Goal: Feedback & Contribution: Submit feedback/report problem

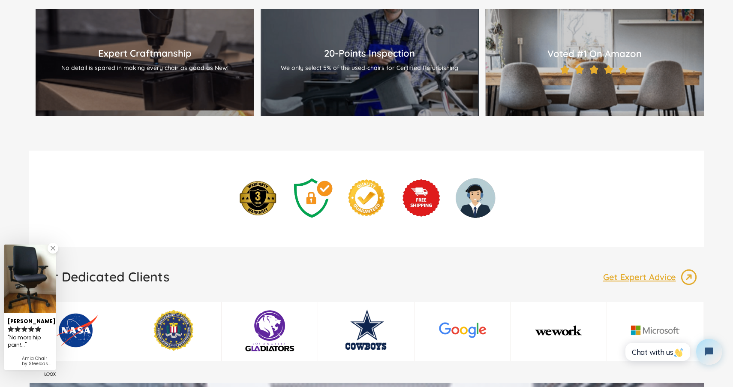
scroll to position [1076, 0]
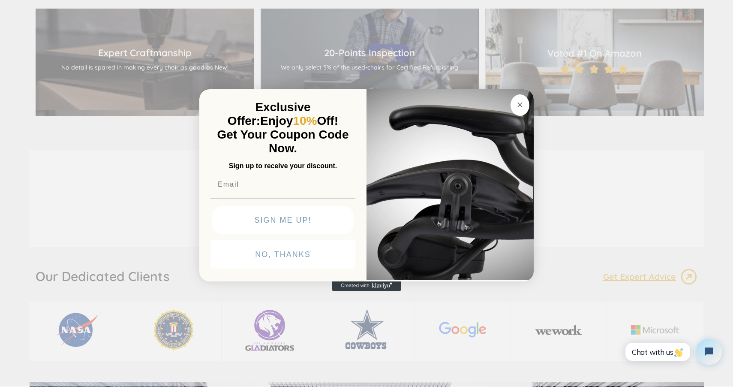
click at [520, 100] on circle "Close dialog" at bounding box center [520, 105] width 10 height 10
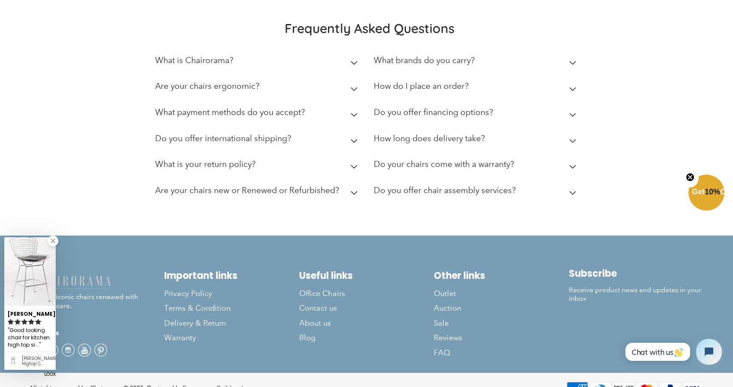
scroll to position [2361, 0]
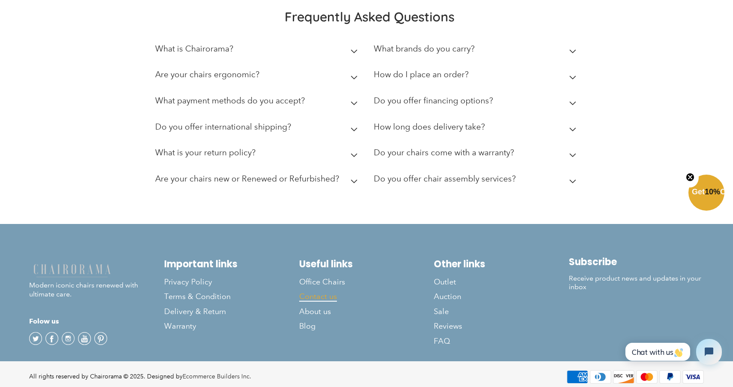
click at [326, 292] on span "Contact us" at bounding box center [318, 297] width 38 height 10
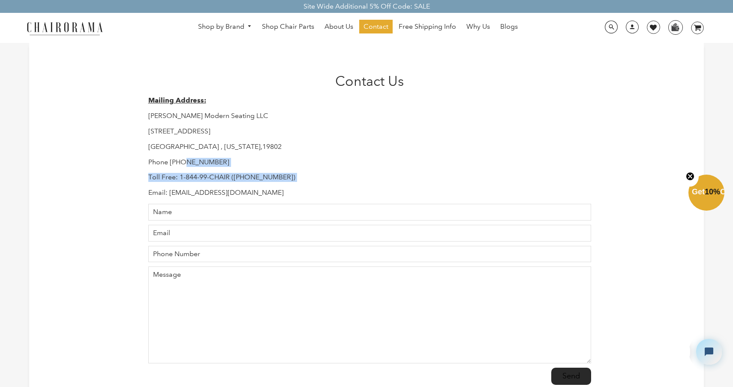
drag, startPoint x: 304, startPoint y: 182, endPoint x: 182, endPoint y: 162, distance: 124.3
click at [183, 162] on div "Mailing Address: Hudson Modern Seating LLC 1245 E 16 th Street Wilmington , Del…" at bounding box center [369, 146] width 443 height 101
click at [375, 152] on div "Mailing Address: Hudson Modern Seating LLC 1245 E 16 th Street Wilmington , Del…" at bounding box center [369, 146] width 443 height 101
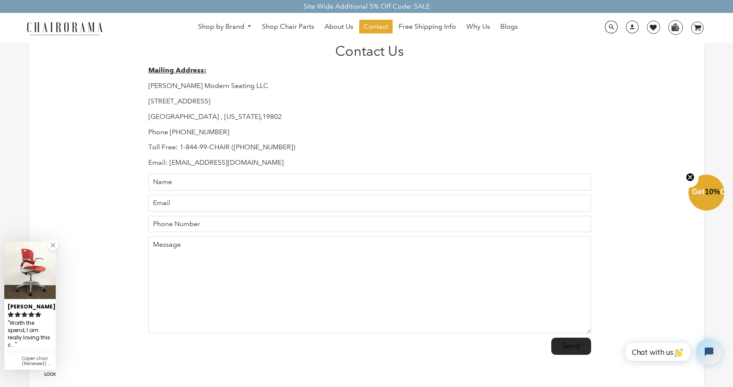
scroll to position [27, 0]
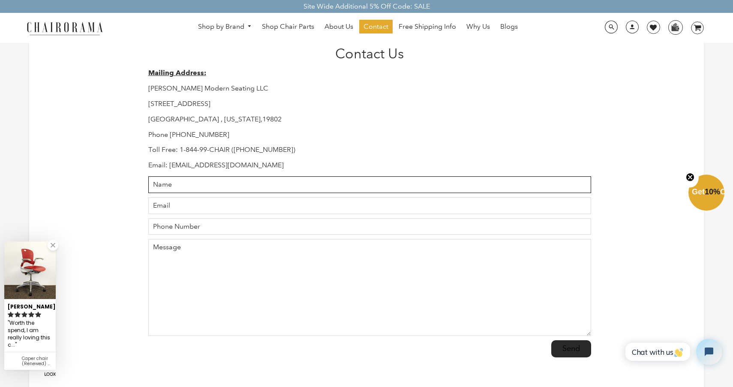
click at [207, 186] on input "Name" at bounding box center [369, 184] width 443 height 17
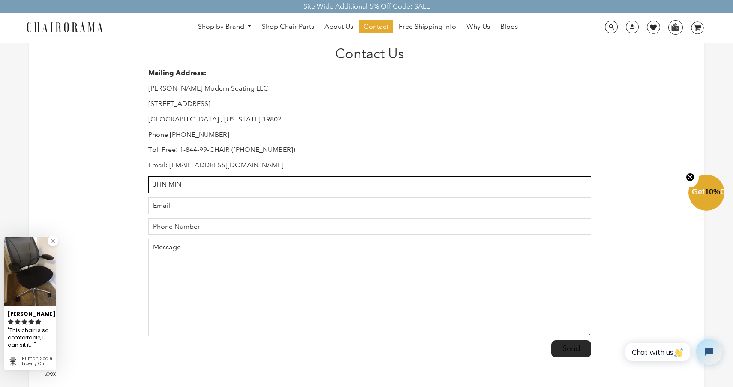
type input "JI IN MIN"
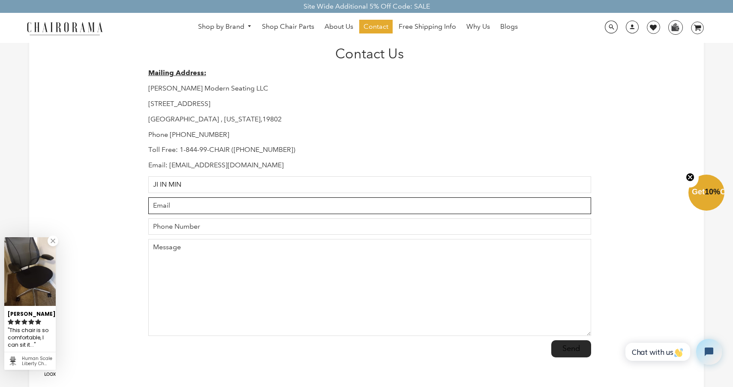
click at [163, 208] on input "Email" at bounding box center [369, 205] width 443 height 17
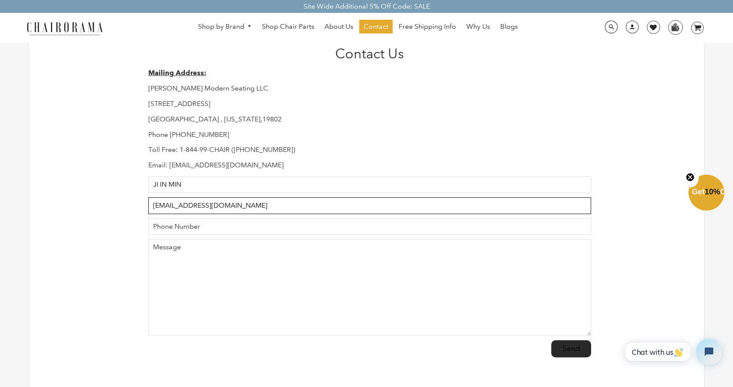
type input "jeanmin444@gmail.com"
click at [168, 235] on input "Phone Number" at bounding box center [369, 226] width 443 height 17
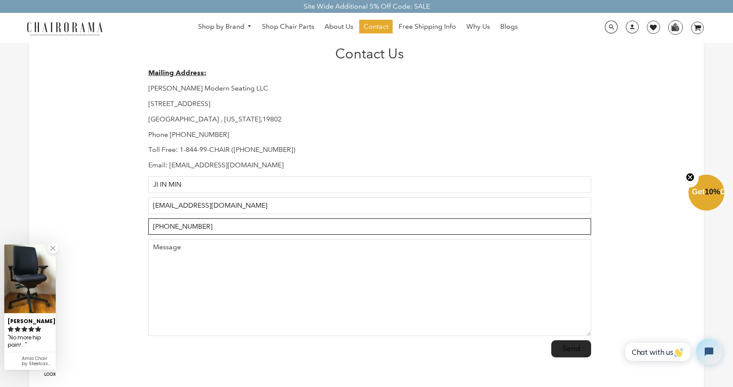
type input "+821091420508"
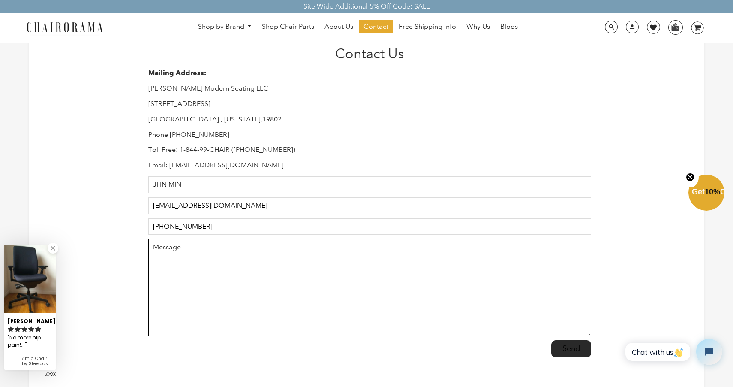
click at [196, 252] on textarea "Message" at bounding box center [369, 287] width 443 height 97
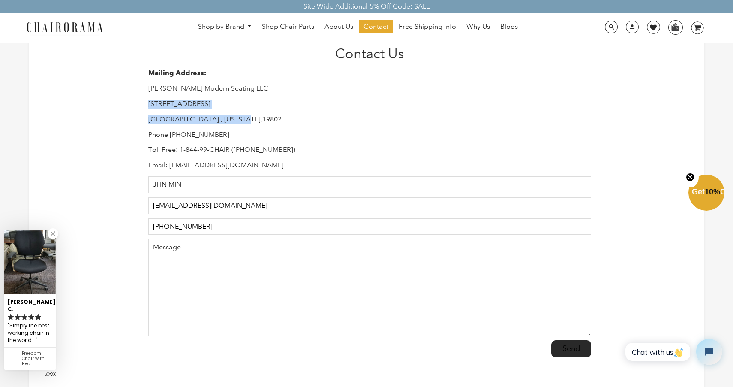
drag, startPoint x: 147, startPoint y: 104, endPoint x: 247, endPoint y: 119, distance: 101.5
click at [247, 119] on div "Contact Us Mailing Address: Hudson Modern Seating LLC 1245 E 16 th Street Wilmi…" at bounding box center [367, 203] width 450 height 316
copy div "1245 E 16 th Street Wilmington , Delaware,19802"
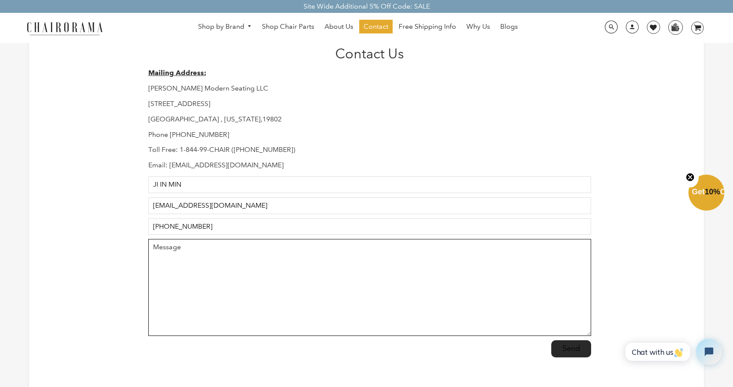
click at [196, 256] on textarea "Message" at bounding box center [369, 287] width 443 height 97
paste textarea "Dear Chairorama Team, Hello, I hope you're doing well. I’m reaching out because…"
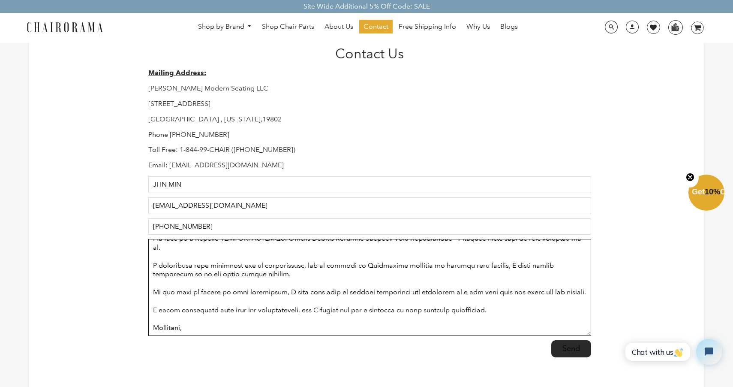
scroll to position [112, 0]
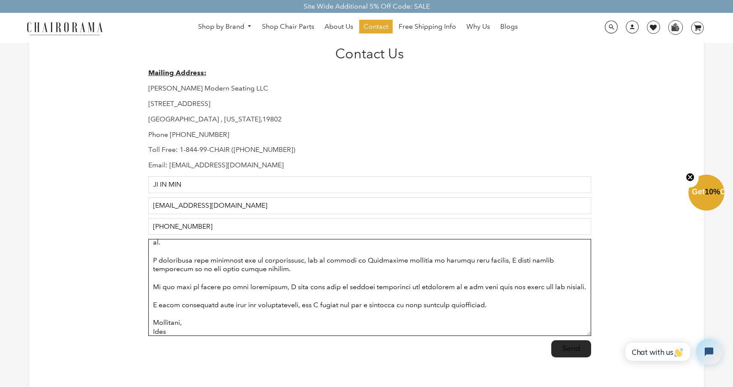
type textarea "Dear Chairorama Team, Hello, I hope you're doing well. I’m reaching out because…"
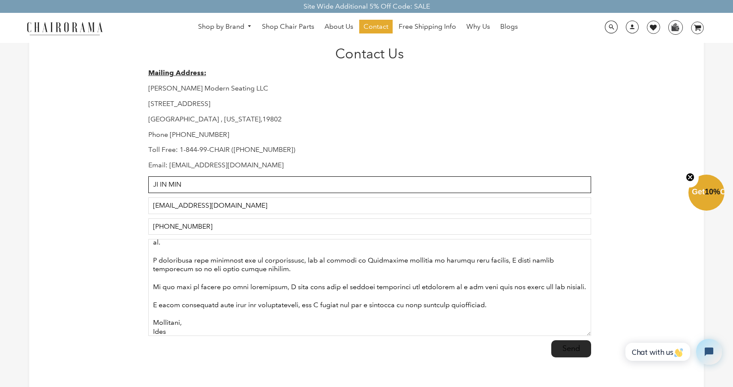
drag, startPoint x: 166, startPoint y: 183, endPoint x: 109, endPoint y: 176, distance: 57.1
click at [111, 177] on div "Contact Us Mailing Address: Hudson Modern Seating LLC 1245 E 16 th Street Wilmi…" at bounding box center [366, 203] width 674 height 376
click at [187, 183] on input "Jean MIN" at bounding box center [369, 184] width 443 height 17
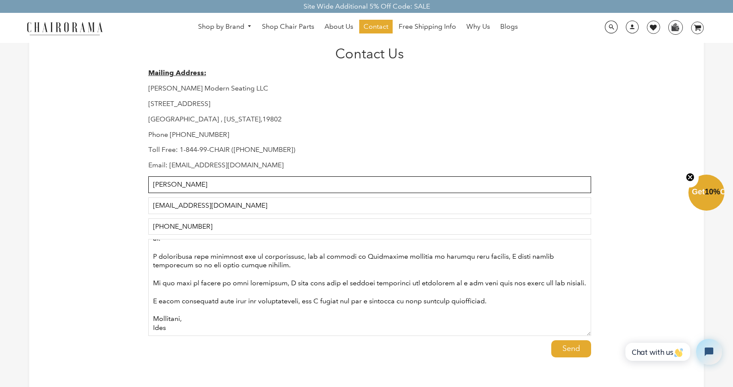
type input "Jean Min"
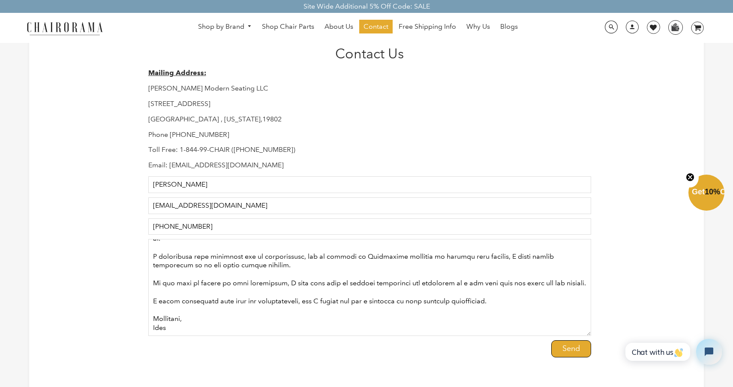
click at [563, 349] on input "Send" at bounding box center [571, 348] width 40 height 17
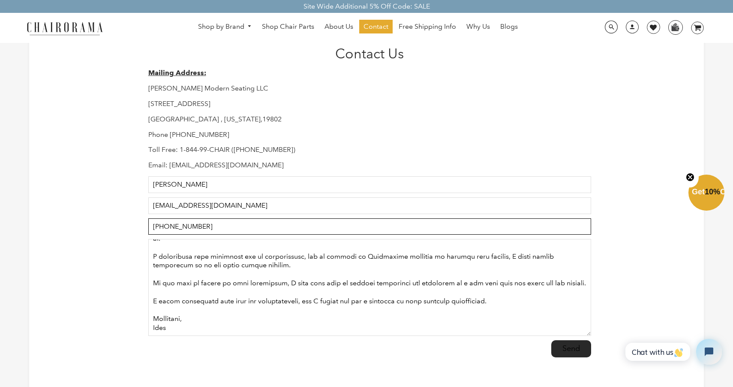
click at [165, 228] on input "+821091420508" at bounding box center [369, 226] width 443 height 17
click at [159, 227] on input "+82-10-9142-0508" at bounding box center [369, 226] width 443 height 17
type input "82-10-9142-0508"
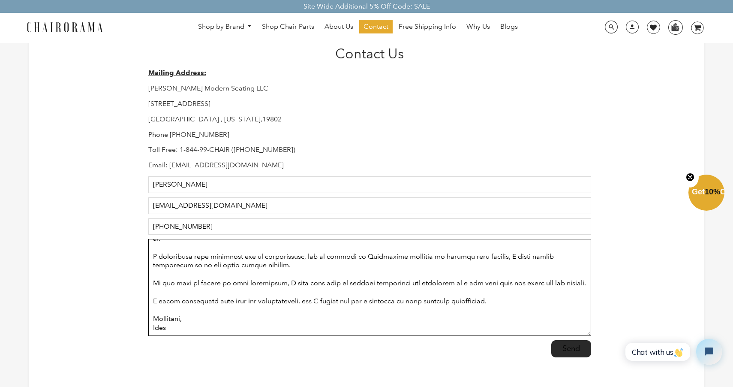
click at [271, 272] on textarea "Message" at bounding box center [369, 287] width 443 height 97
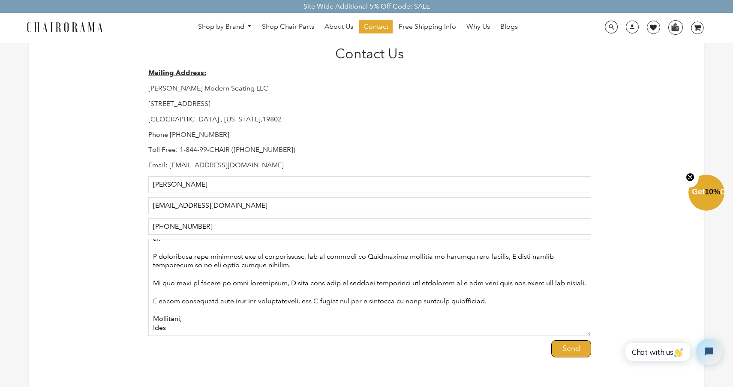
click at [571, 354] on input "Send" at bounding box center [571, 348] width 40 height 17
